Goal: Obtain resource: Obtain resource

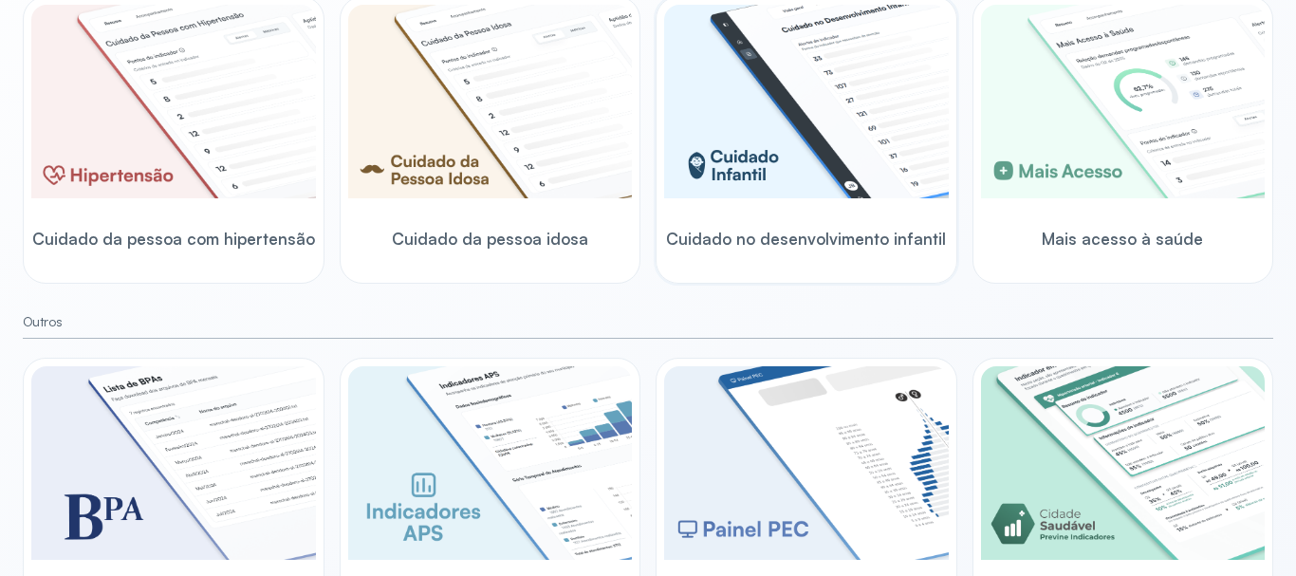
scroll to position [401, 0]
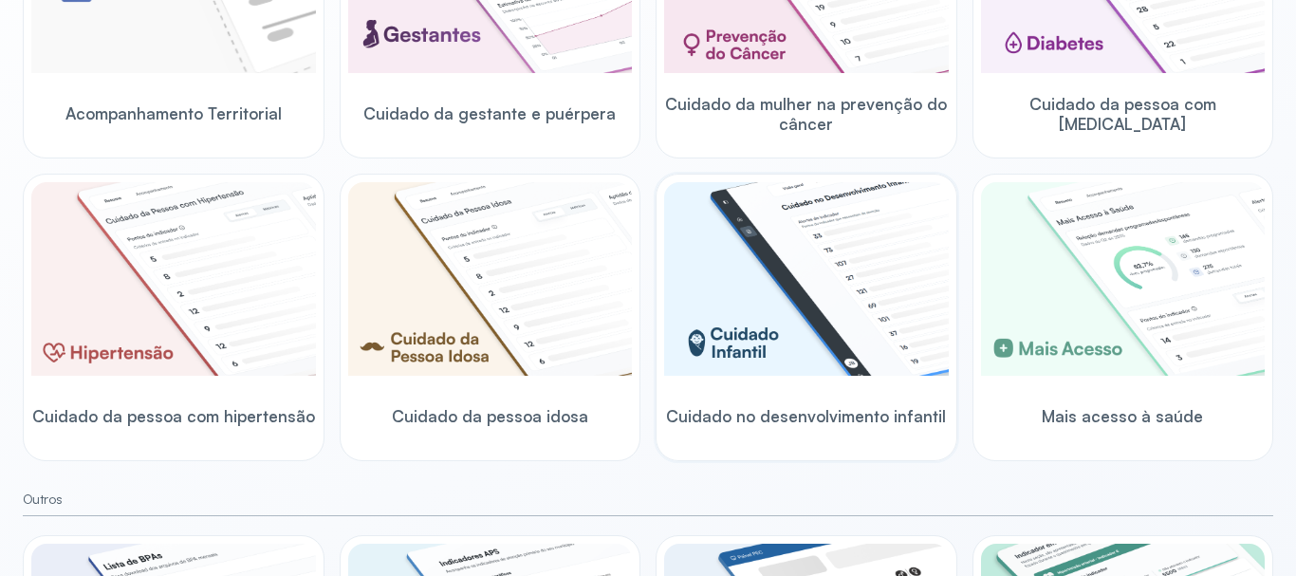
click at [771, 277] on img at bounding box center [806, 278] width 285 height 193
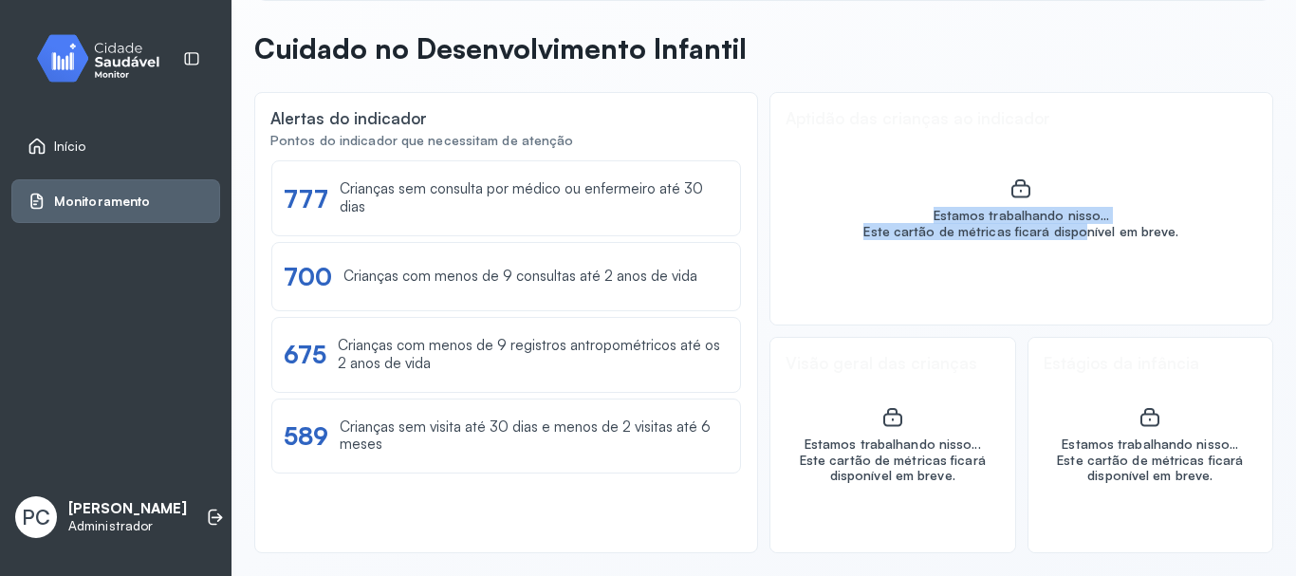
drag, startPoint x: 990, startPoint y: 180, endPoint x: 1070, endPoint y: 224, distance: 90.8
click at [1070, 224] on div "Estamos trabalhando nisso... Este cartão de métricas ficará disponível em breve." at bounding box center [1020, 208] width 315 height 63
click at [1070, 275] on div "Estamos trabalhando nisso... Este cartão de métricas ficará disponível em breve." at bounding box center [1021, 208] width 502 height 231
click at [83, 51] on img at bounding box center [105, 58] width 171 height 56
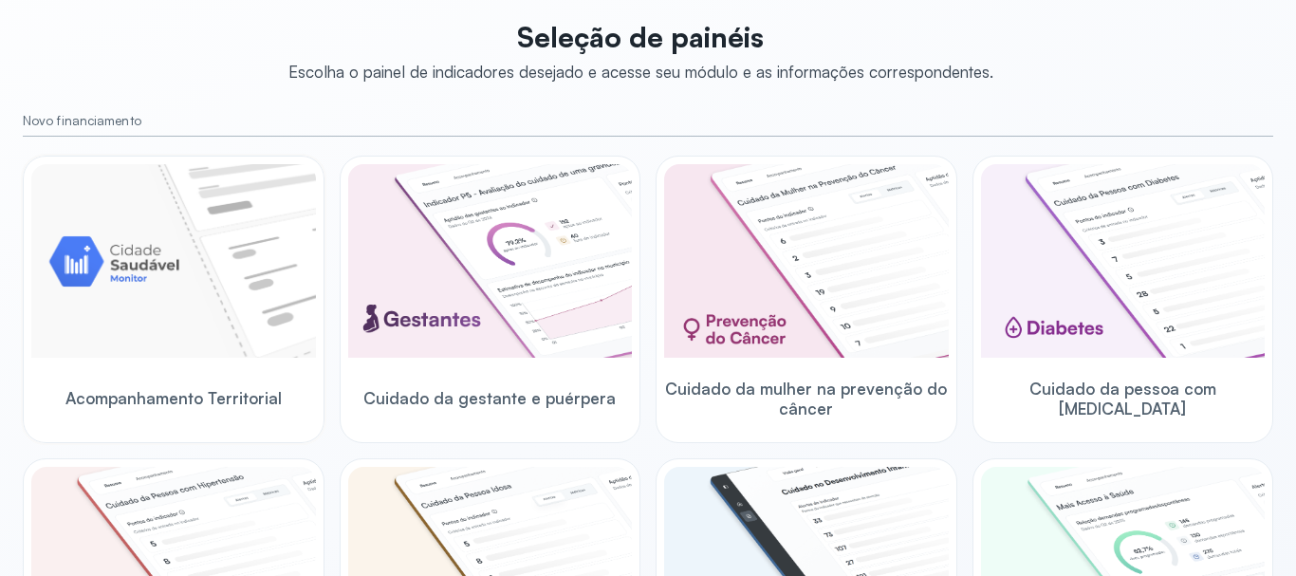
scroll to position [211, 0]
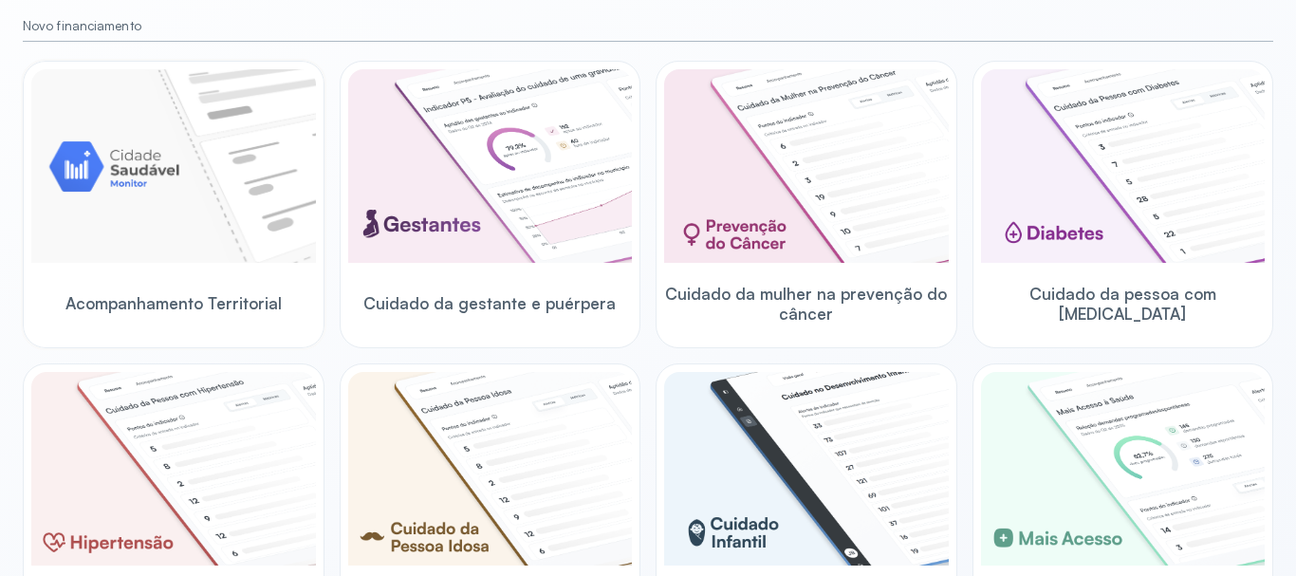
click at [228, 134] on img at bounding box center [173, 165] width 285 height 193
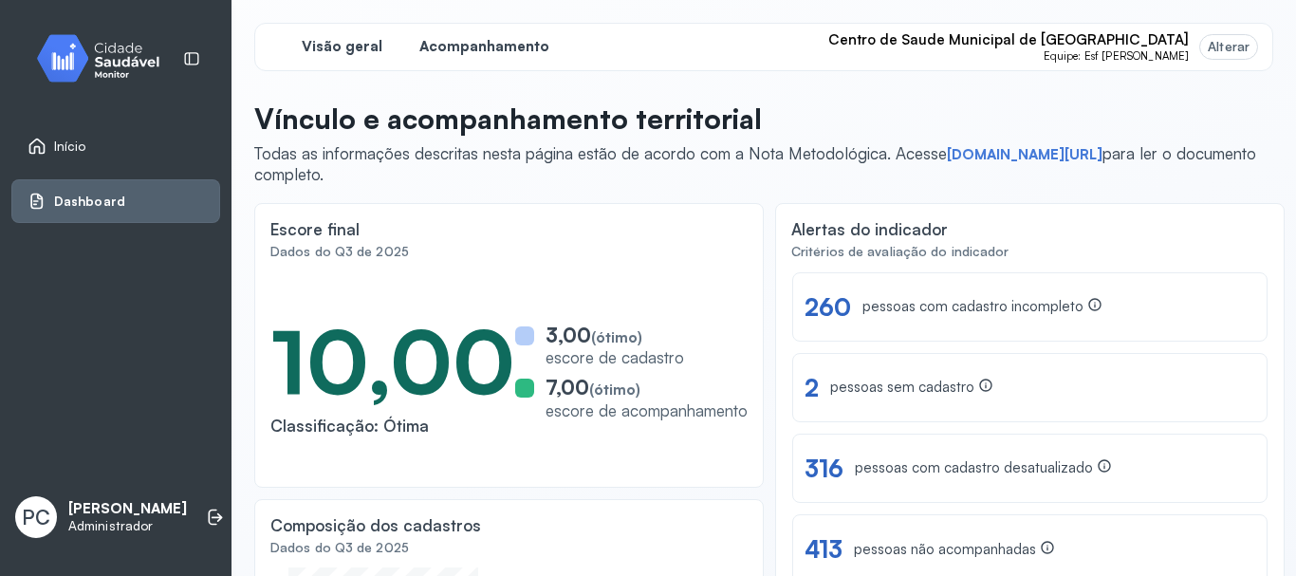
click at [505, 46] on span "Acompanhamento" at bounding box center [484, 47] width 130 height 18
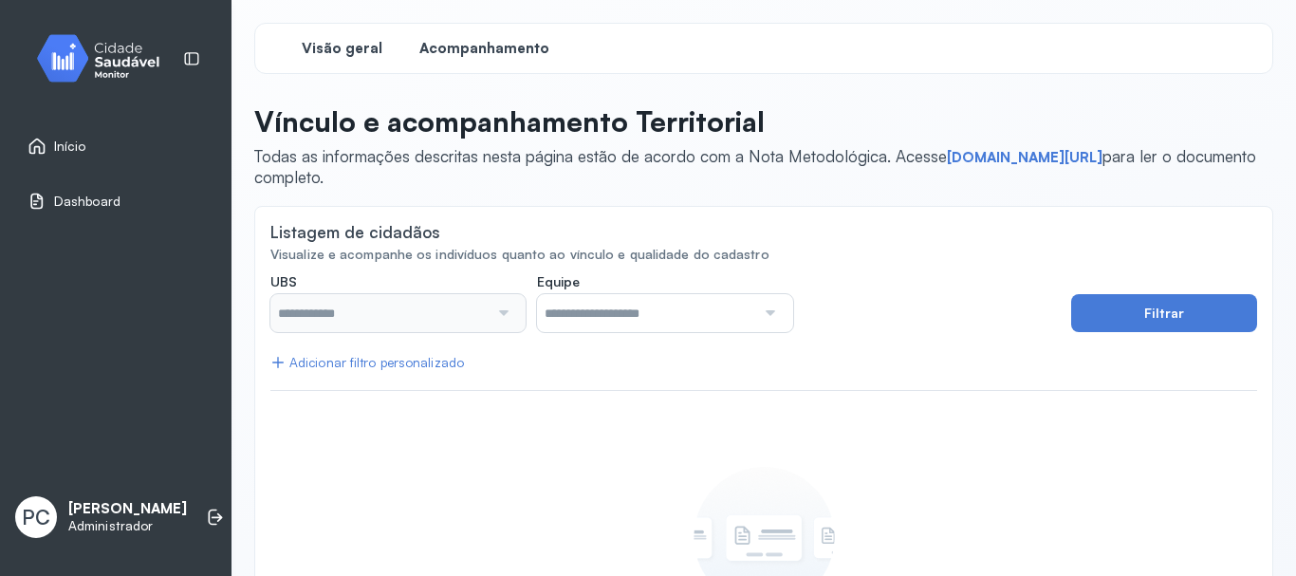
click at [314, 52] on span "Visão geral" at bounding box center [342, 49] width 81 height 18
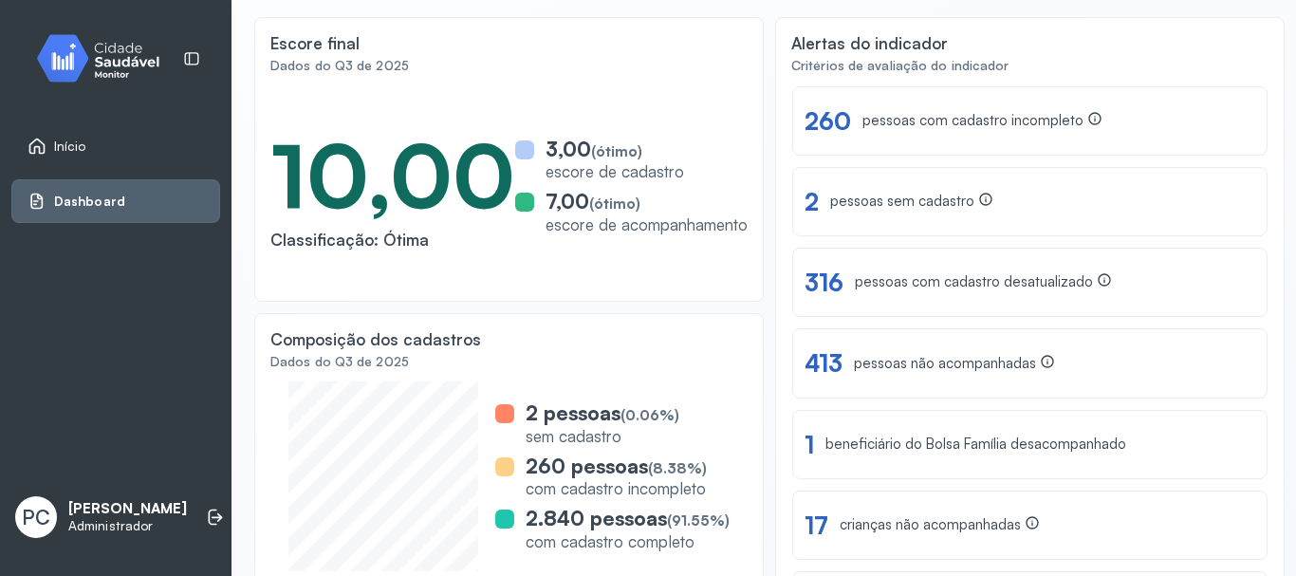
scroll to position [219, 0]
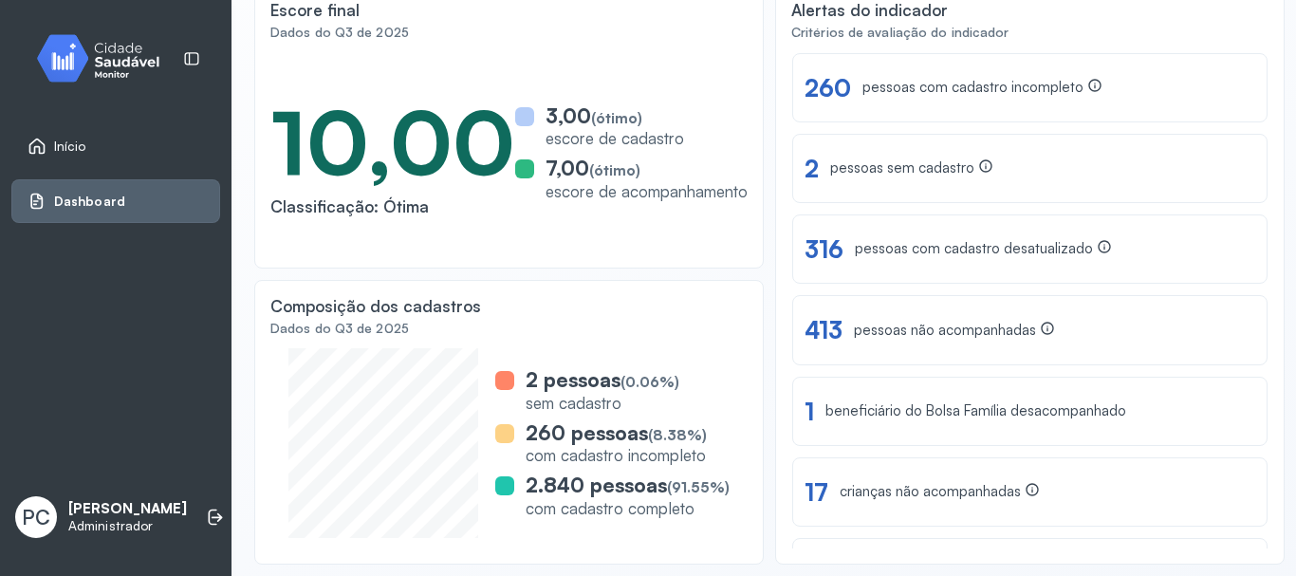
drag, startPoint x: 380, startPoint y: 212, endPoint x: 495, endPoint y: 214, distance: 114.8
click at [495, 214] on div "Classificação: Ótima" at bounding box center [392, 206] width 245 height 20
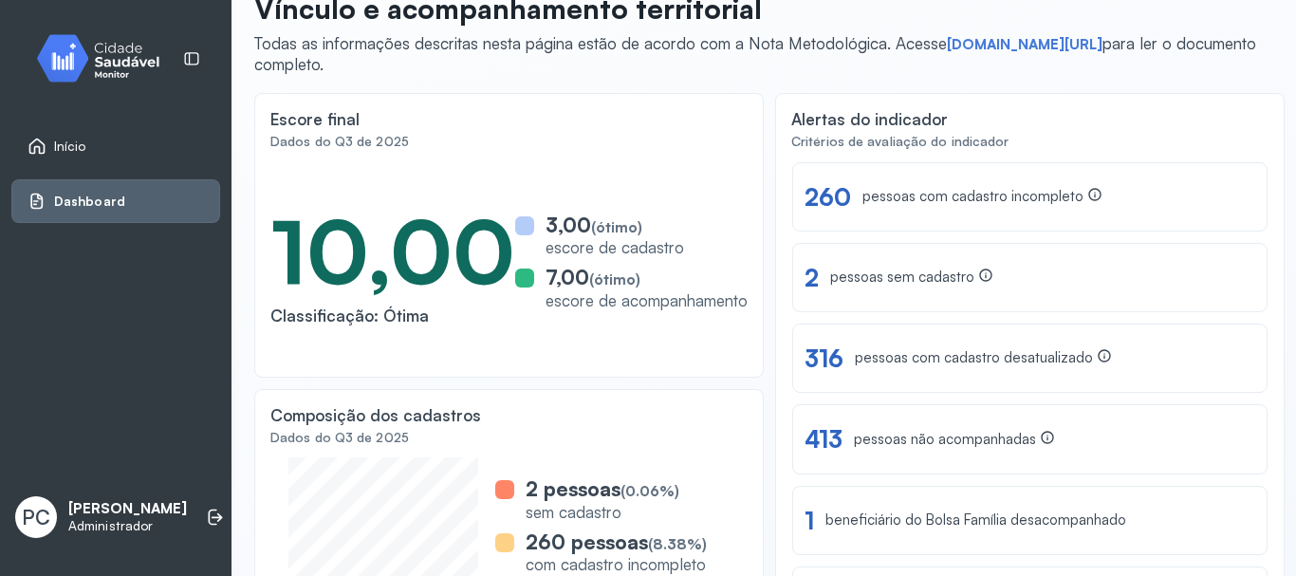
scroll to position [0, 0]
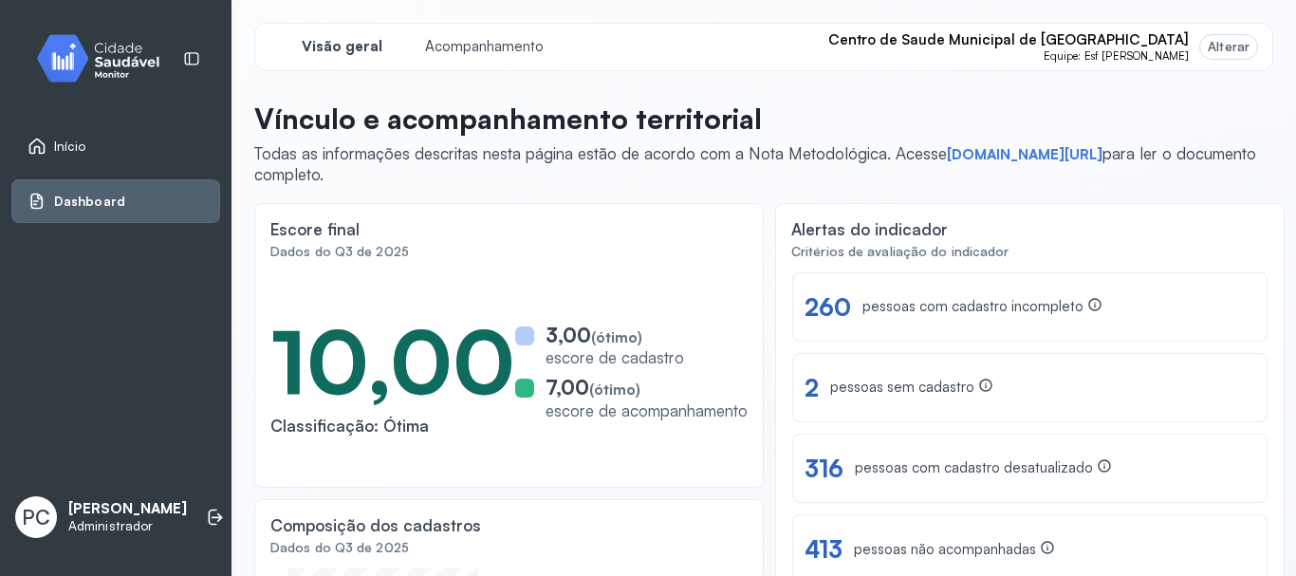
click at [94, 70] on img at bounding box center [105, 58] width 171 height 56
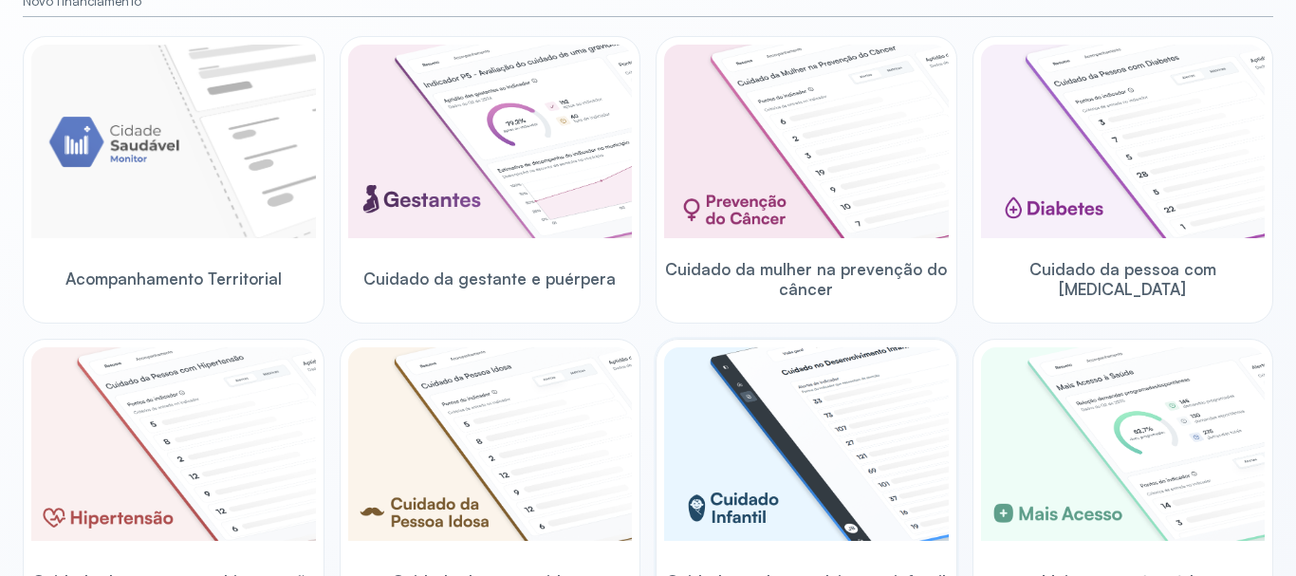
scroll to position [190, 0]
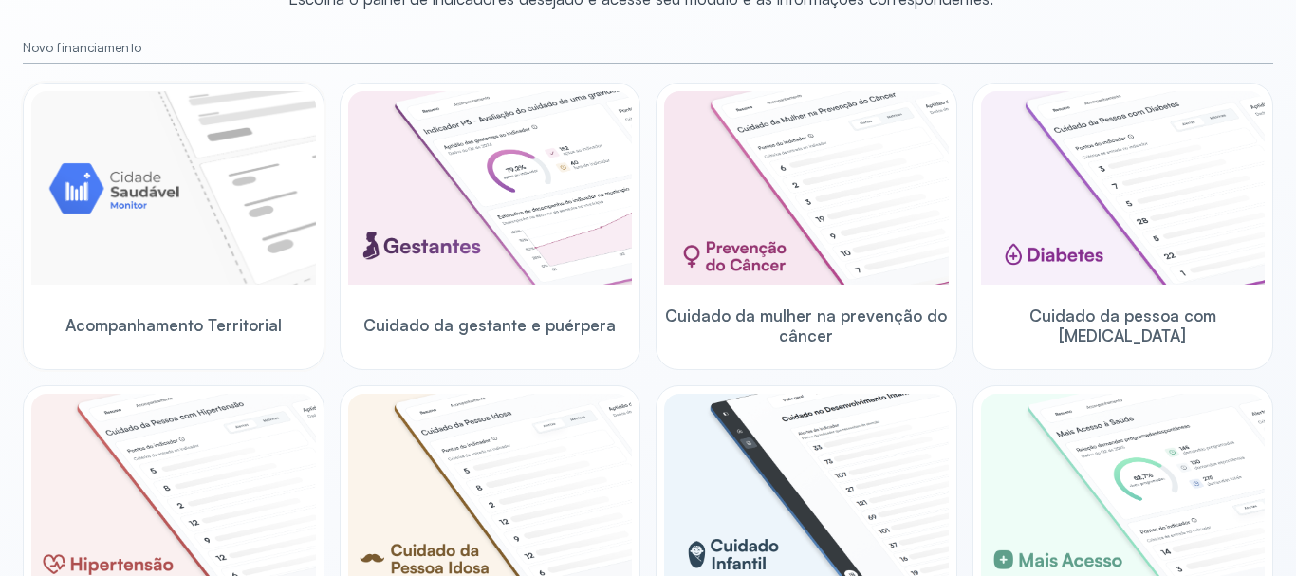
click at [119, 193] on img at bounding box center [173, 187] width 285 height 193
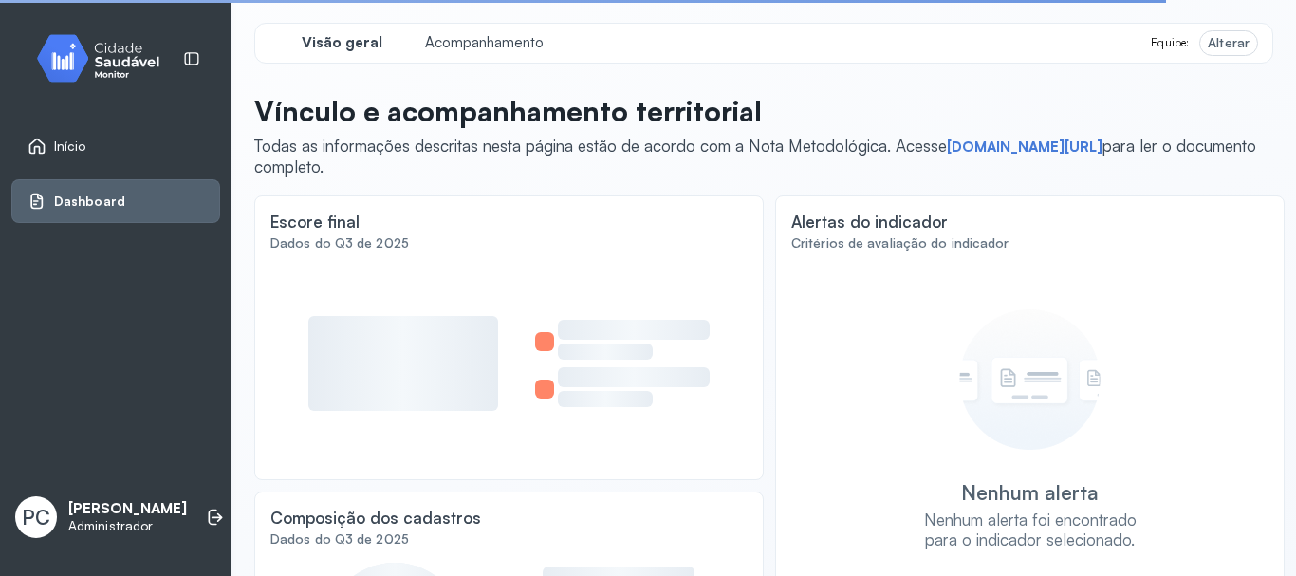
click at [481, 28] on div "Visão geral Acompanhamento Equipe: Alterar" at bounding box center [763, 43] width 1019 height 41
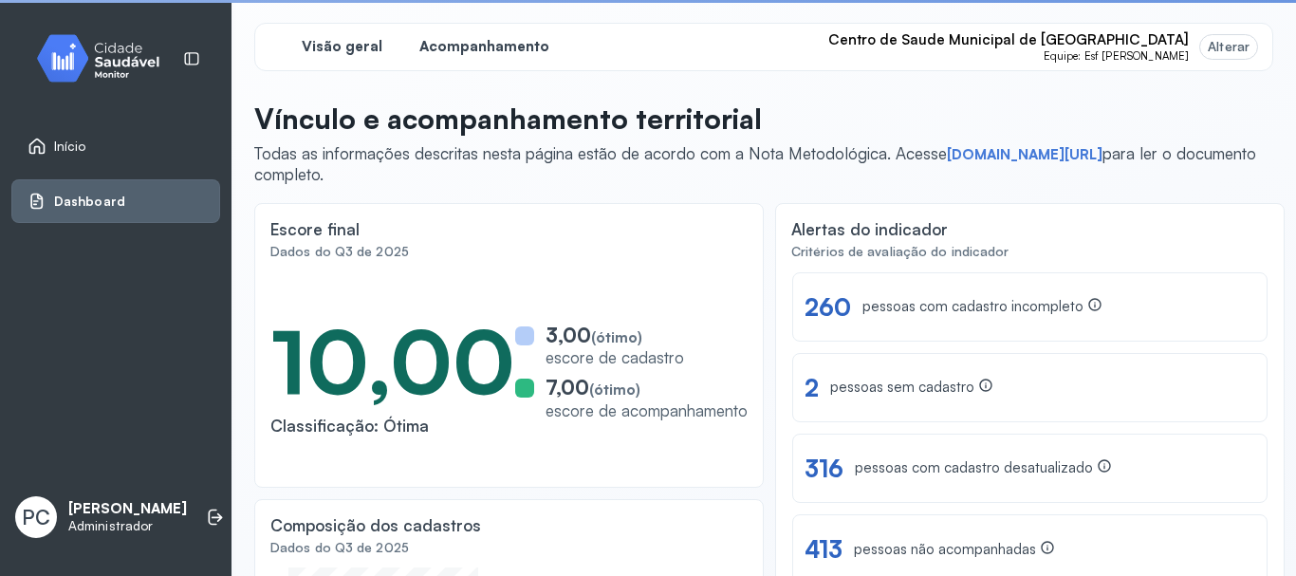
click at [480, 53] on span "Acompanhamento" at bounding box center [484, 47] width 130 height 18
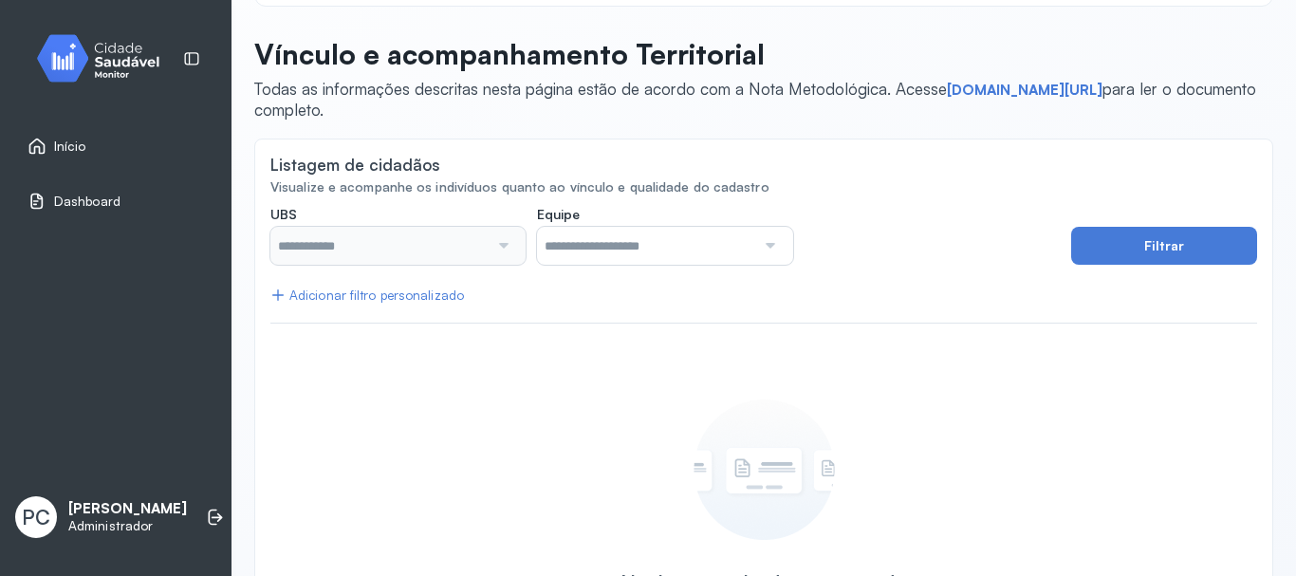
scroll to position [190, 0]
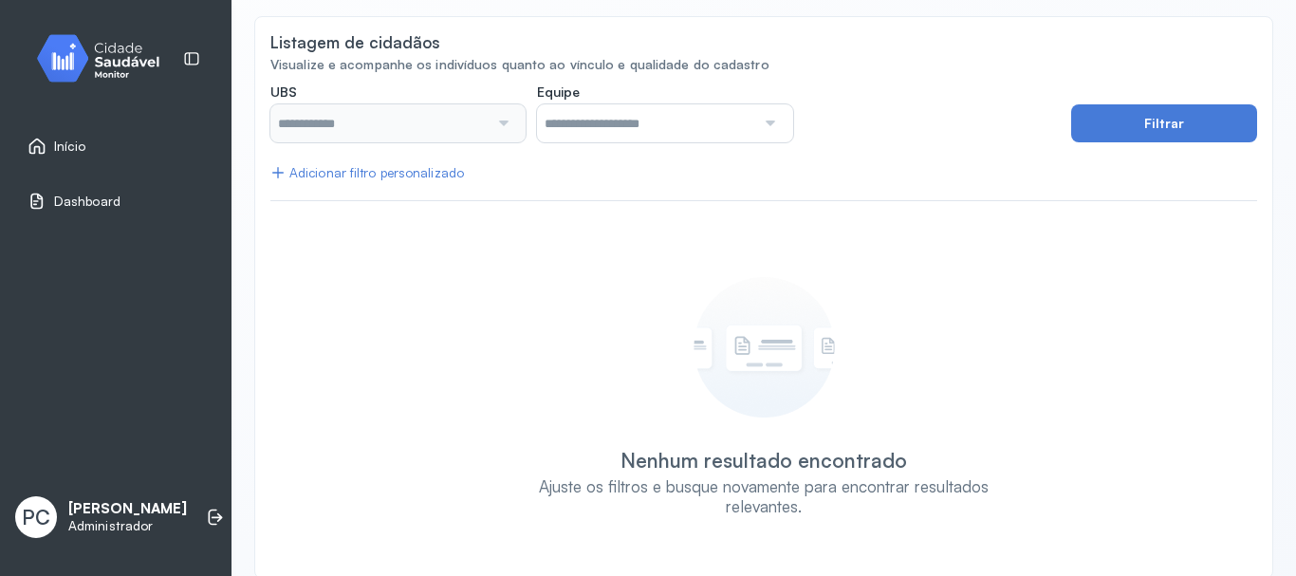
click at [507, 113] on div at bounding box center [501, 123] width 26 height 38
click at [484, 126] on input "text" at bounding box center [379, 123] width 218 height 38
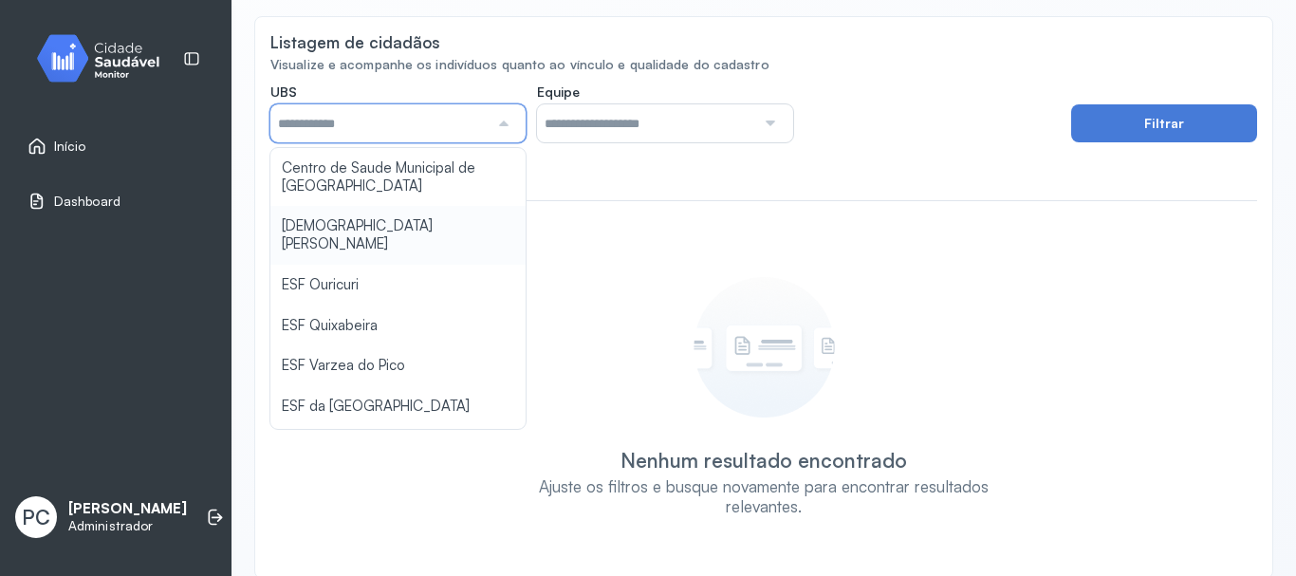
type input "*****"
click at [373, 226] on div "**********" at bounding box center [763, 322] width 986 height 478
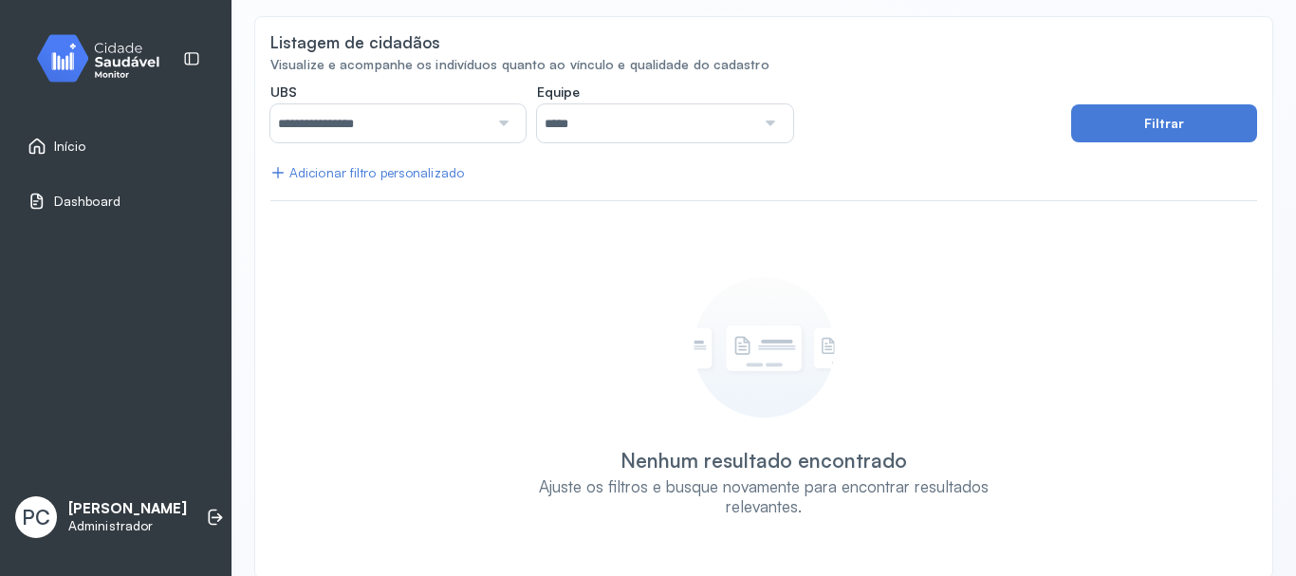
click at [647, 122] on input "*****" at bounding box center [646, 123] width 218 height 38
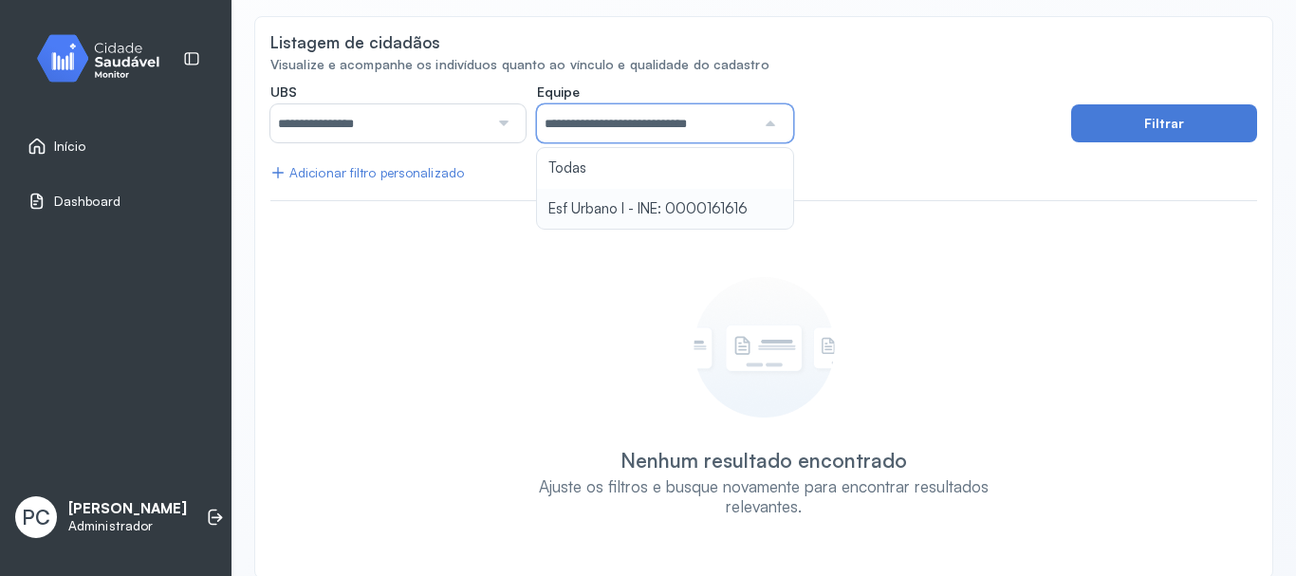
click at [633, 208] on div "**********" at bounding box center [763, 322] width 986 height 478
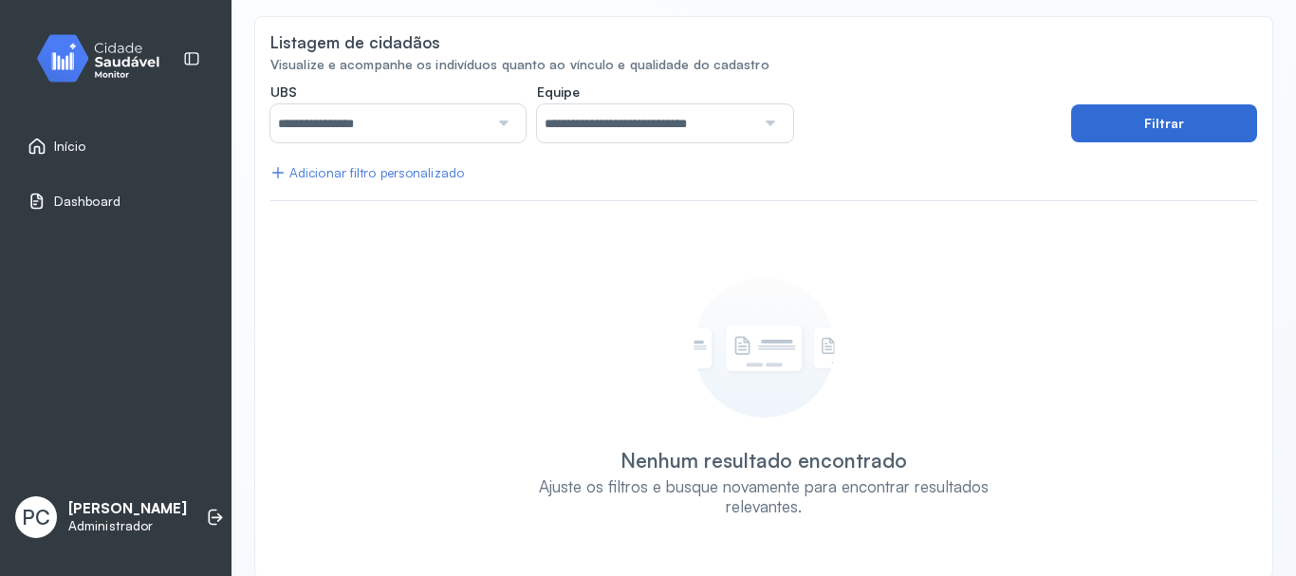
click at [1120, 128] on button "Filtrar" at bounding box center [1164, 123] width 186 height 38
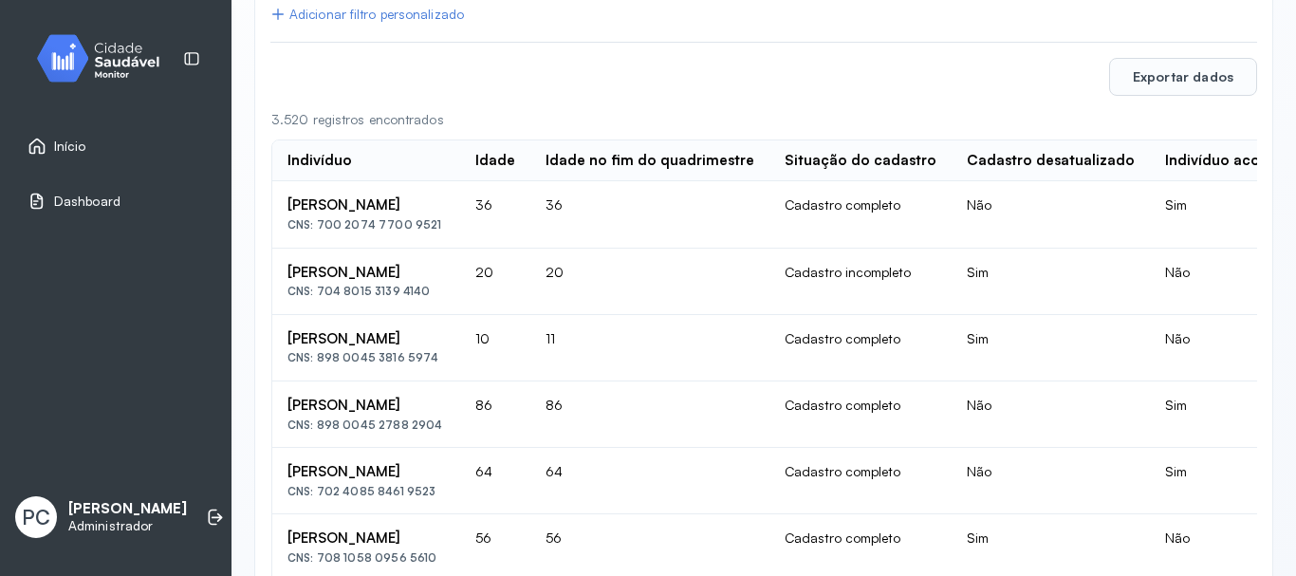
scroll to position [64, 0]
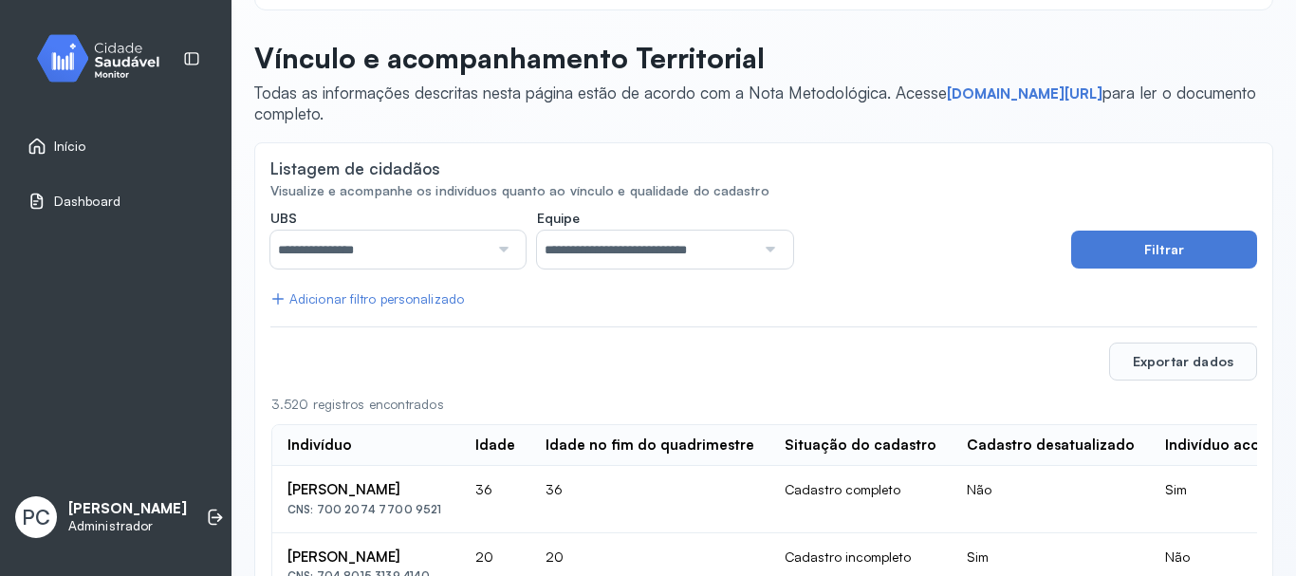
click at [412, 294] on div "Adicionar filtro personalizado" at bounding box center [366, 299] width 193 height 16
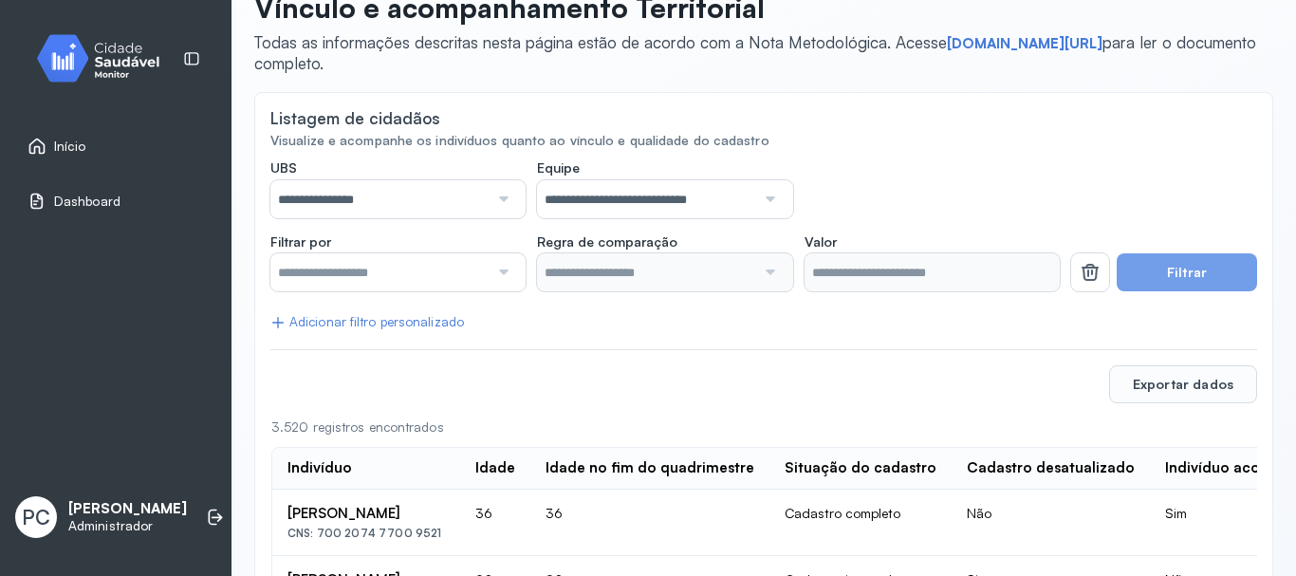
scroll to position [158, 0]
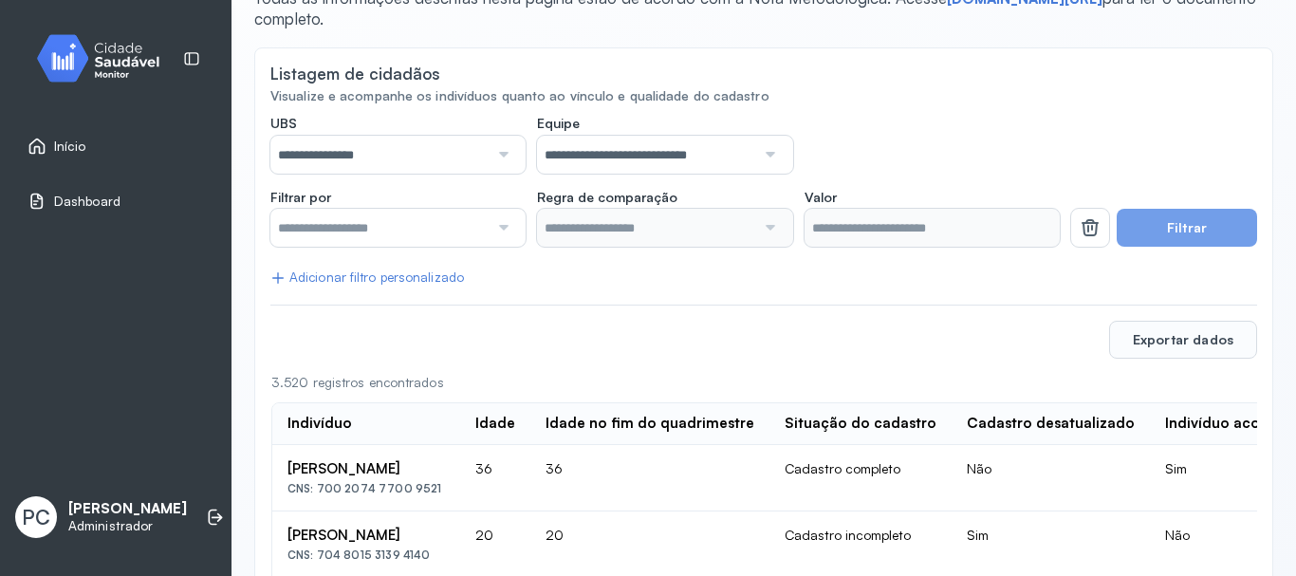
click at [499, 225] on div at bounding box center [501, 228] width 26 height 38
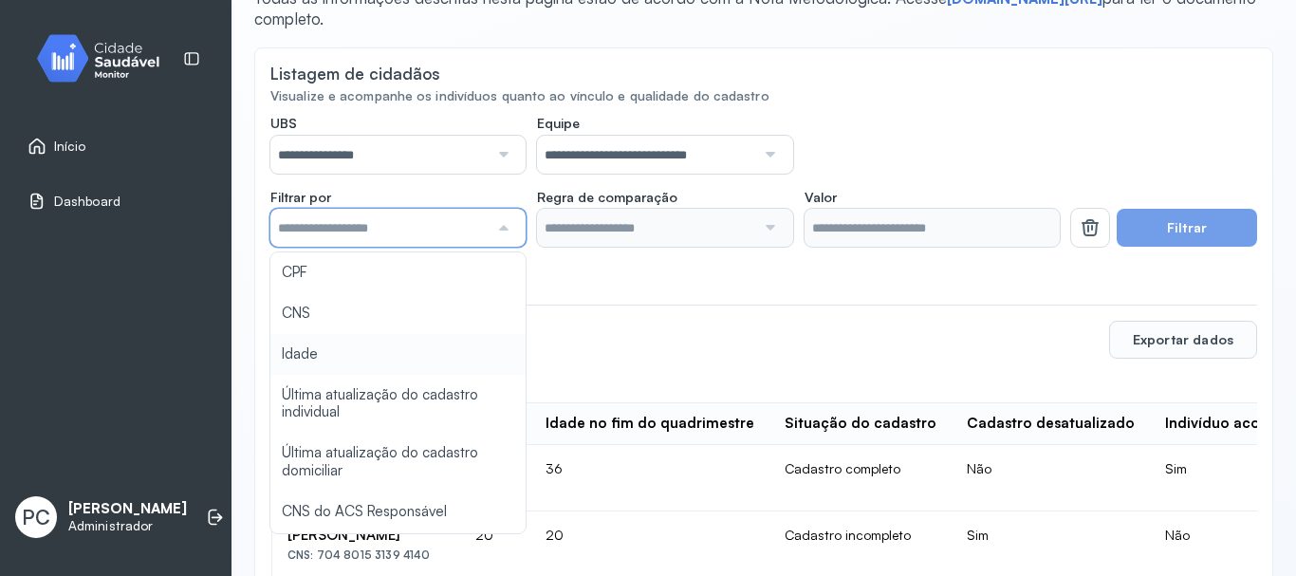
type input "*******"
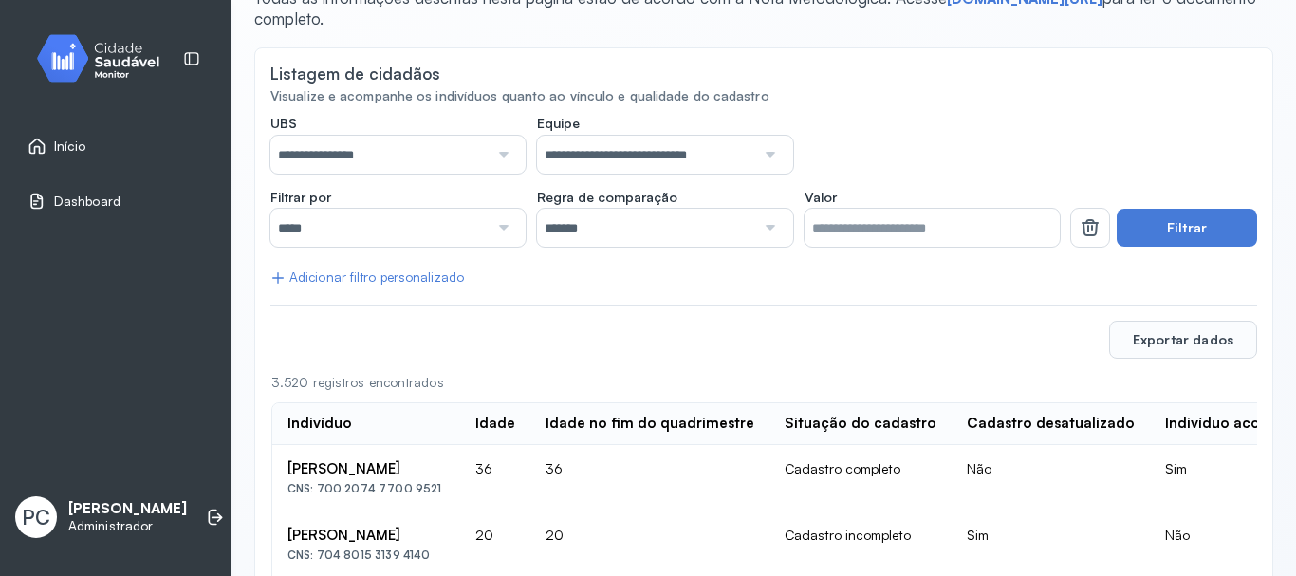
click at [772, 224] on div at bounding box center [768, 228] width 26 height 38
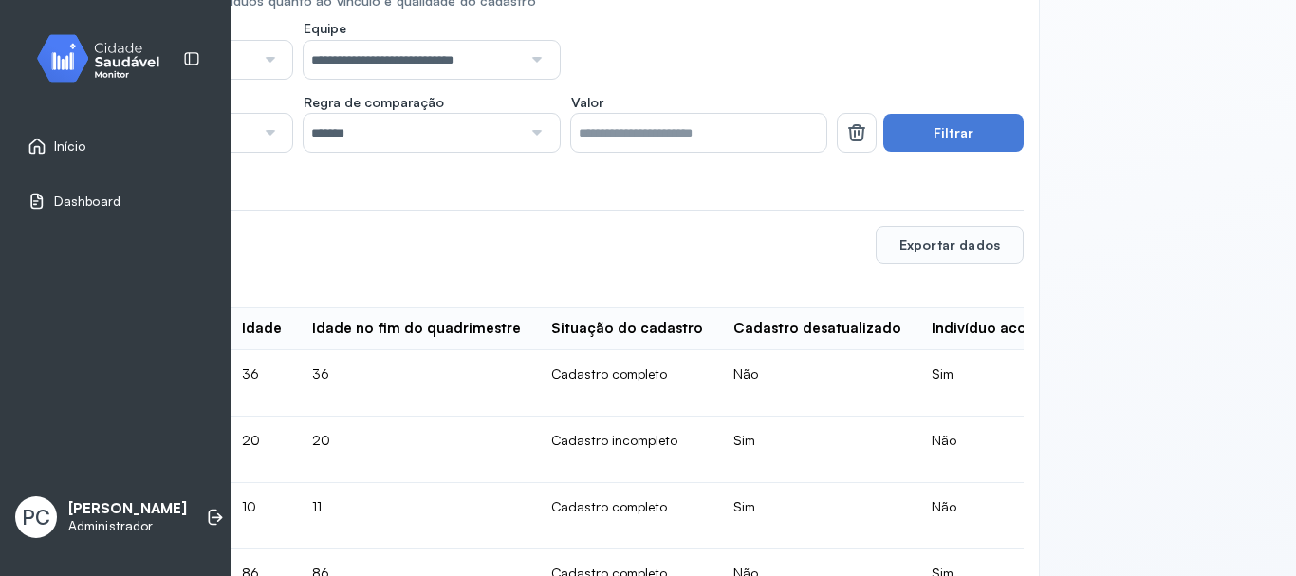
scroll to position [253, 0]
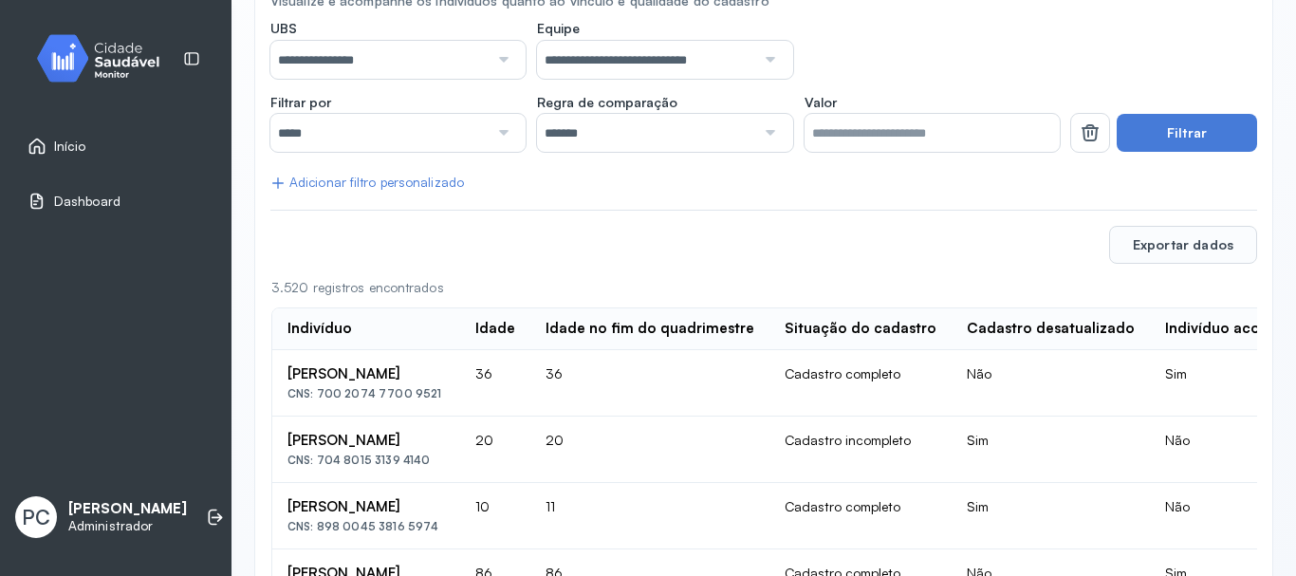
click at [496, 119] on div at bounding box center [501, 133] width 26 height 38
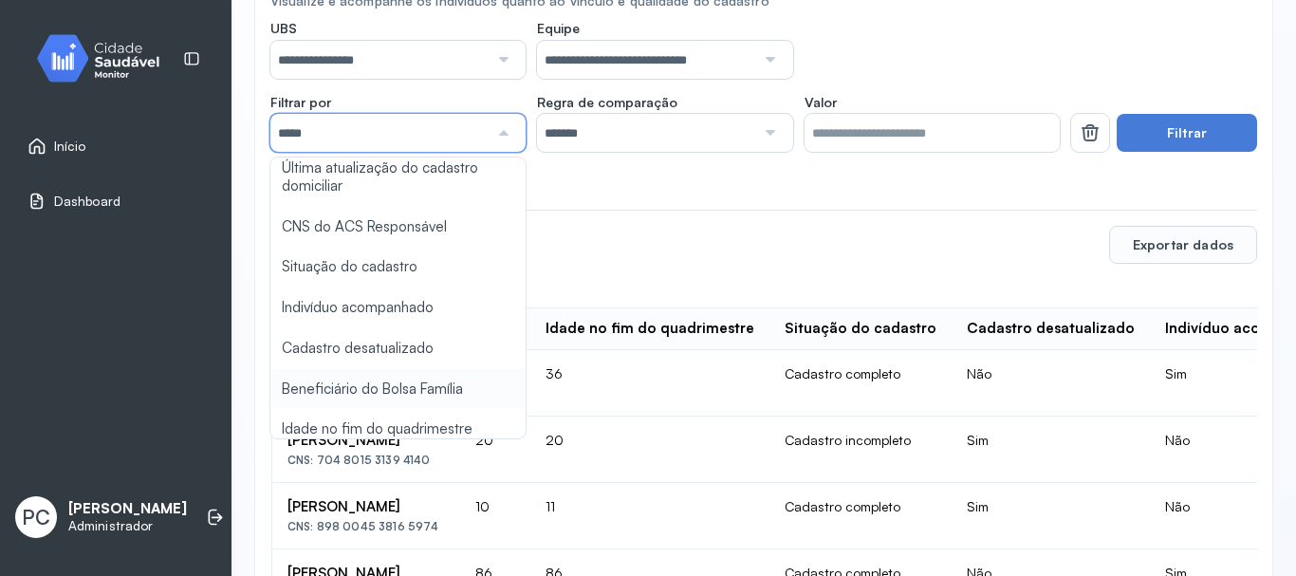
scroll to position [201, 0]
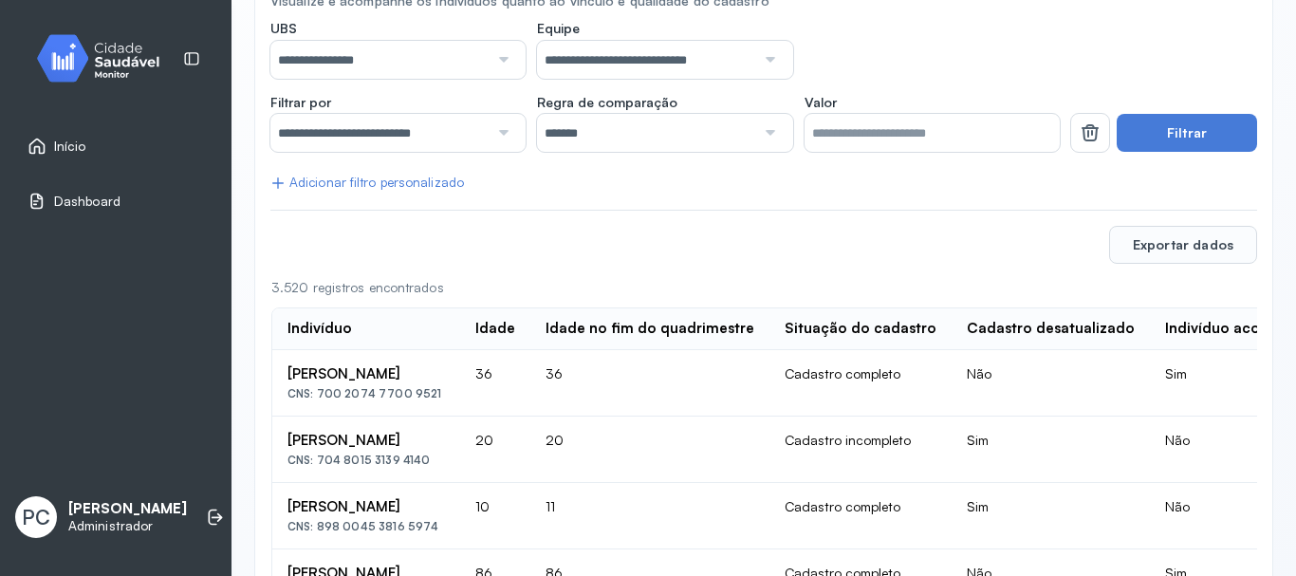
click at [755, 123] on div at bounding box center [768, 133] width 26 height 38
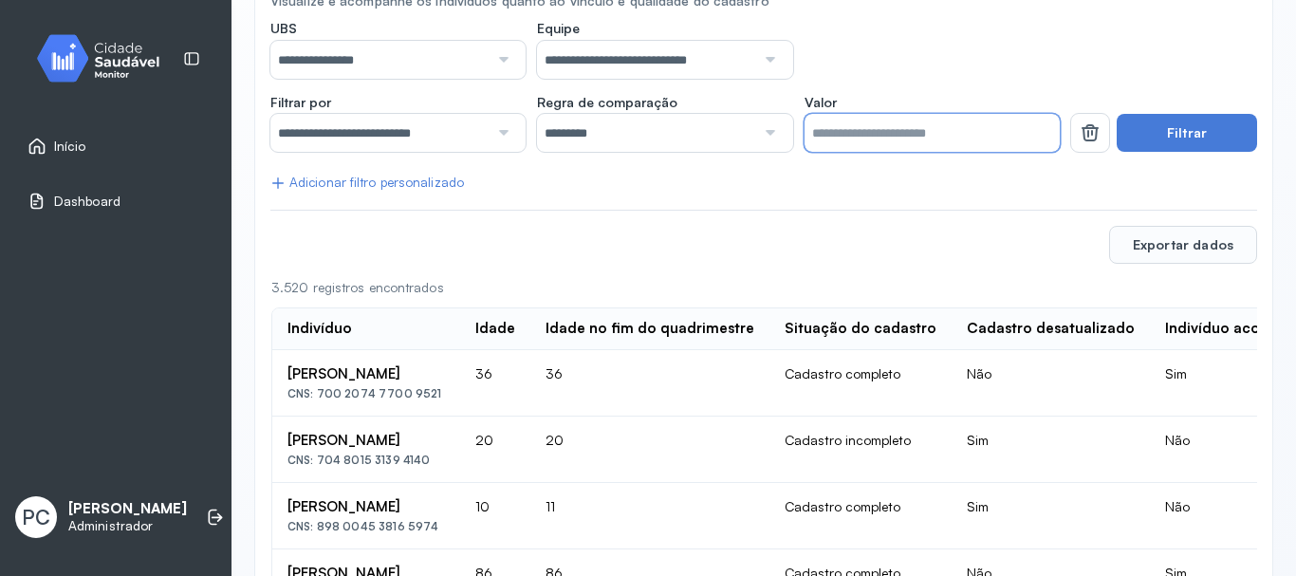
drag, startPoint x: 833, startPoint y: 131, endPoint x: 784, endPoint y: 117, distance: 50.4
click at [784, 117] on div "**********" at bounding box center [664, 123] width 789 height 59
type input "*"
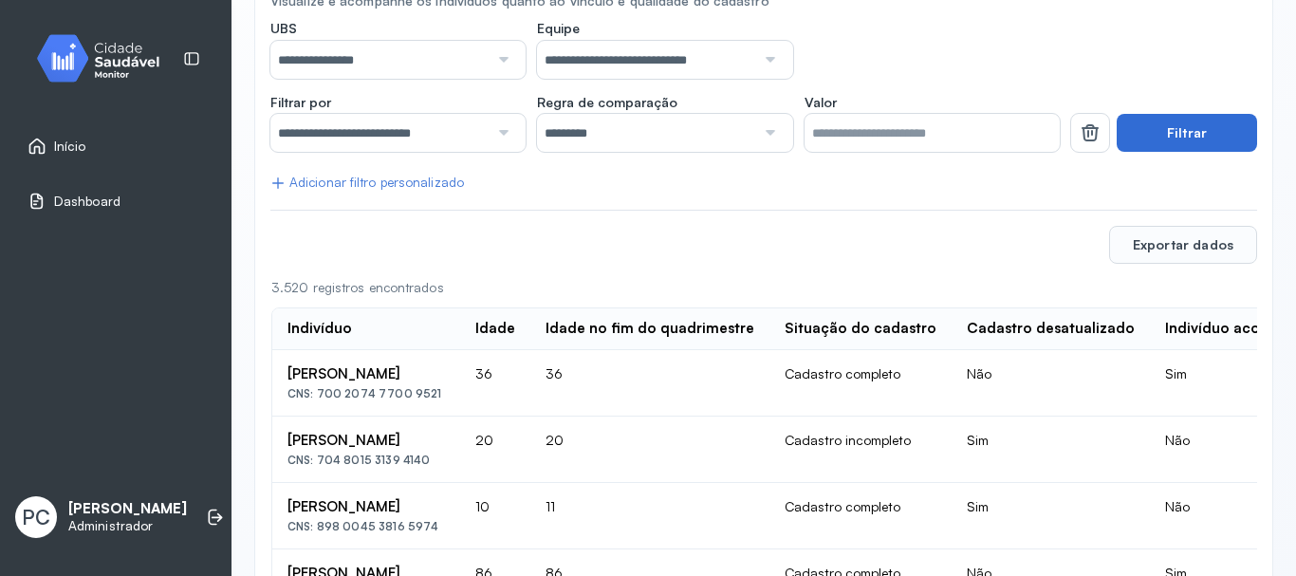
click at [1206, 136] on button "Filtrar" at bounding box center [1186, 133] width 140 height 38
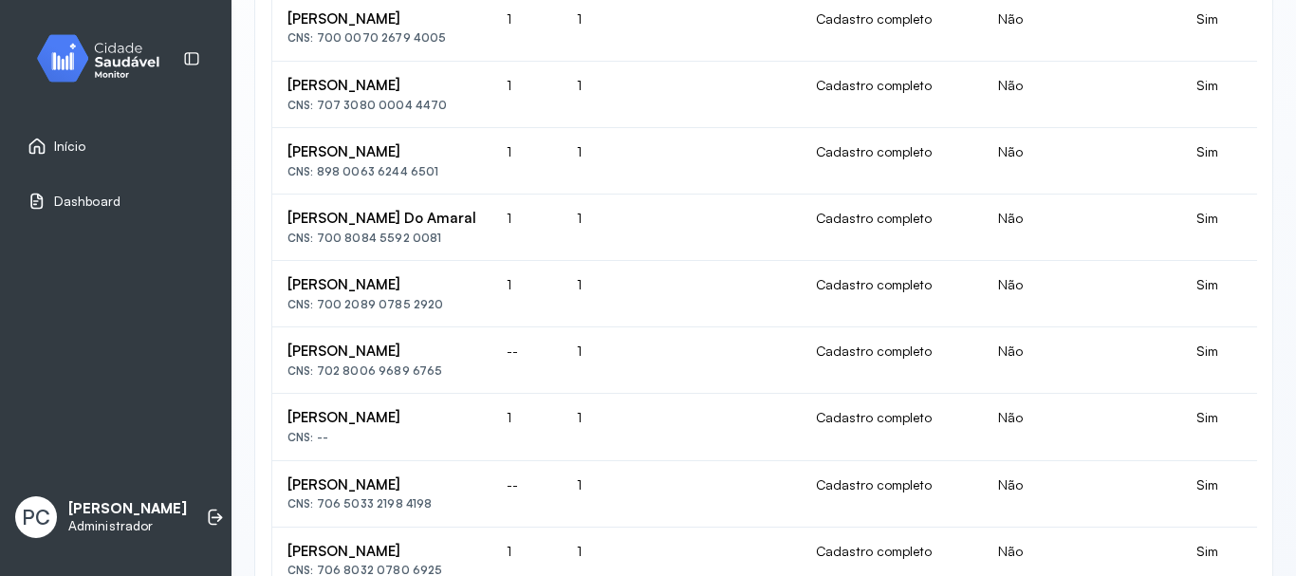
scroll to position [1516, 0]
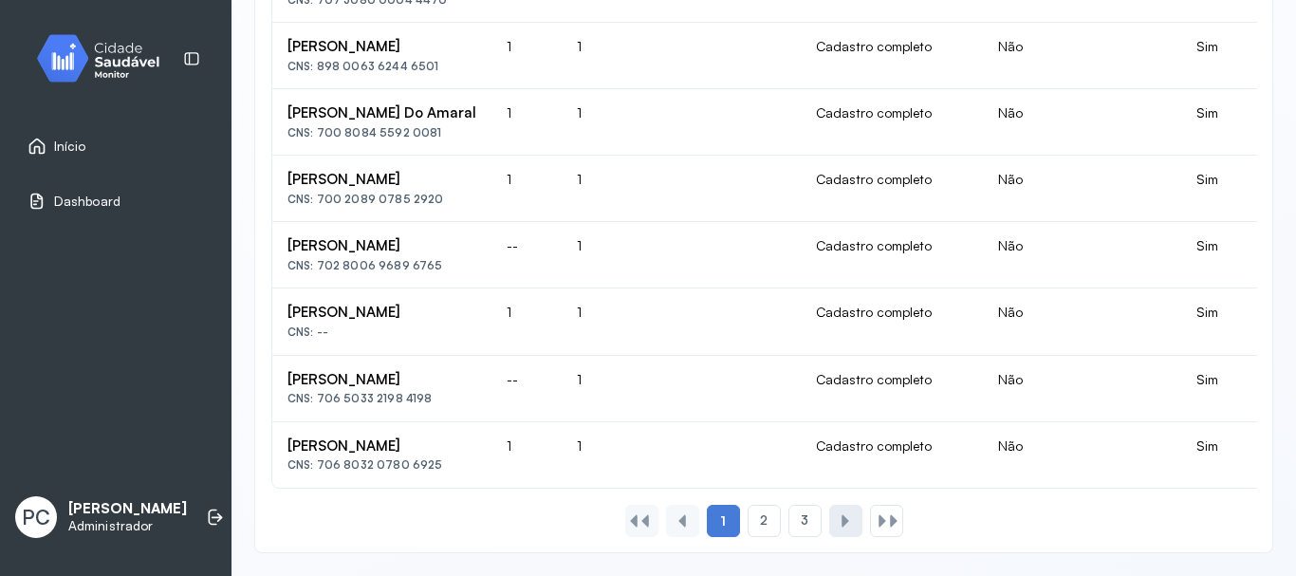
click at [829, 505] on div at bounding box center [845, 521] width 33 height 32
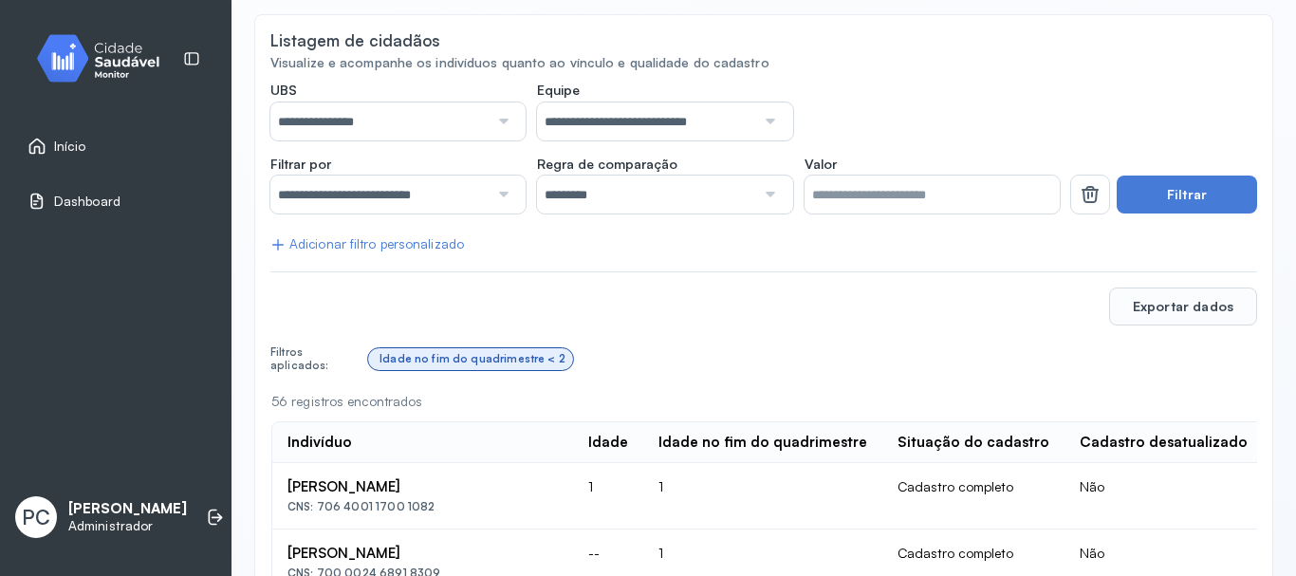
scroll to position [0, 0]
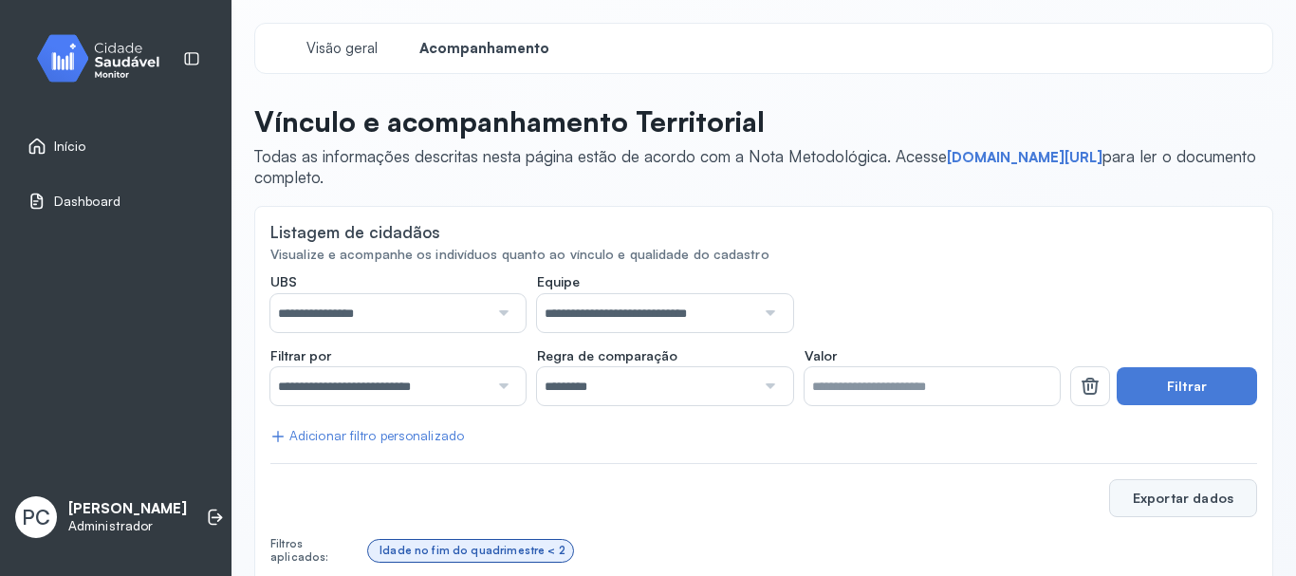
click at [1153, 499] on button "Exportar dados" at bounding box center [1183, 498] width 148 height 38
